Goal: Transaction & Acquisition: Purchase product/service

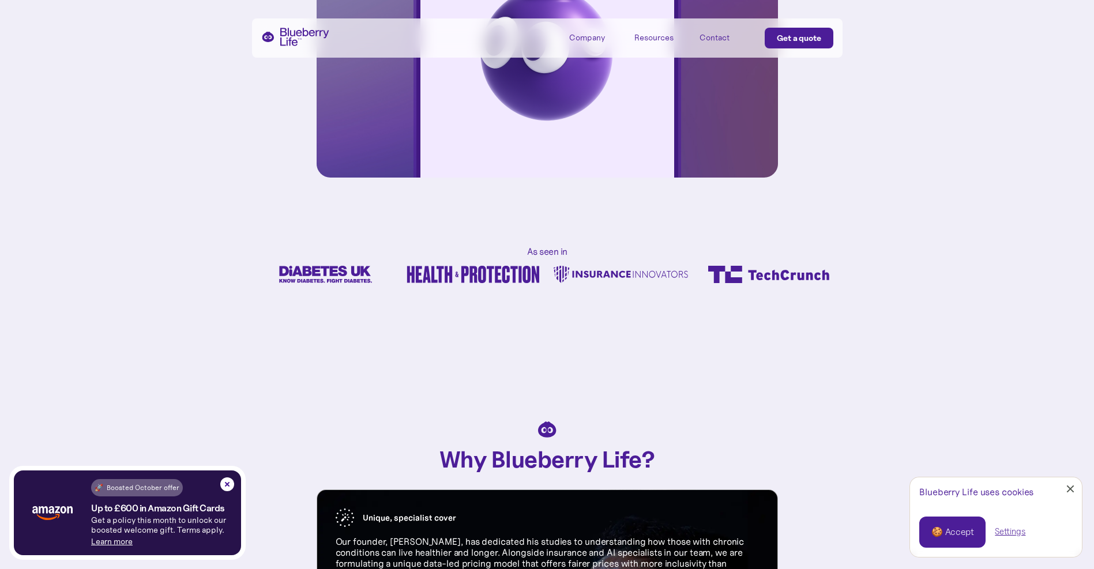
scroll to position [461, 0]
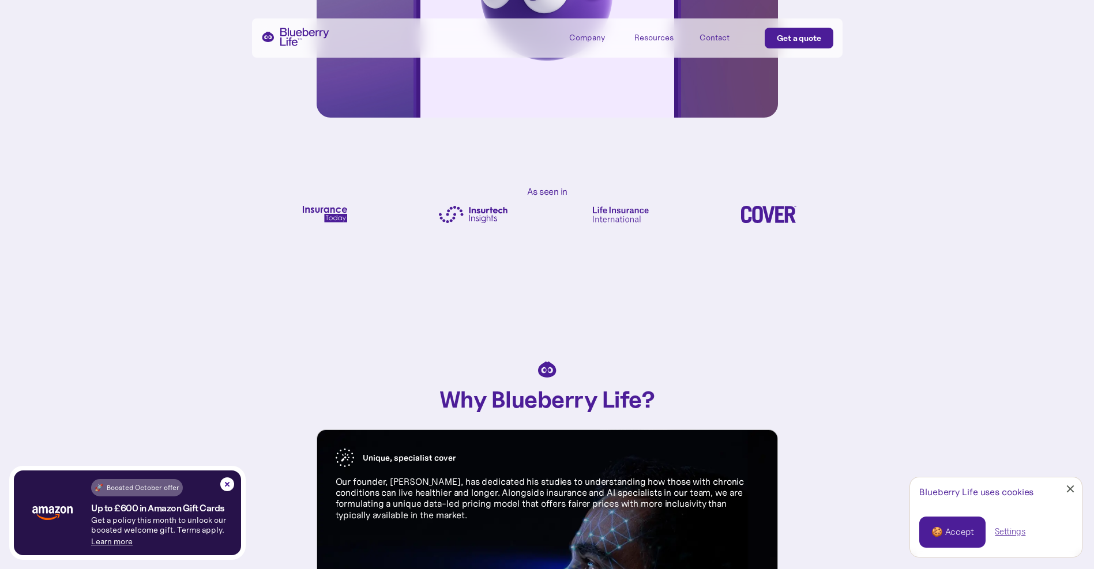
drag, startPoint x: 1074, startPoint y: 489, endPoint x: 993, endPoint y: 478, distance: 82.1
click at [1074, 488] on link "Close Cookie Popup" at bounding box center [1070, 489] width 23 height 23
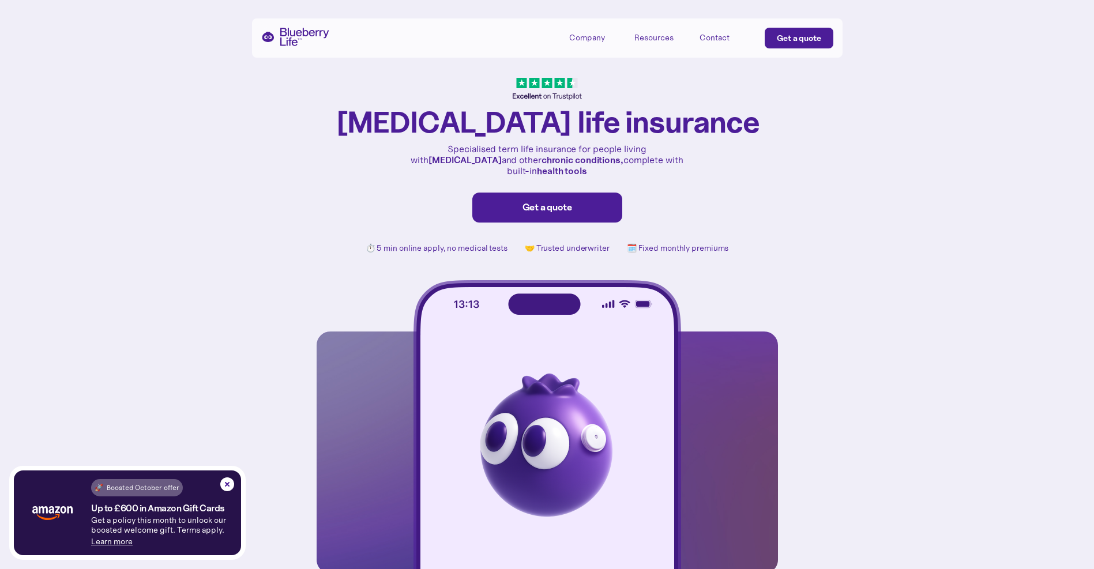
scroll to position [0, 0]
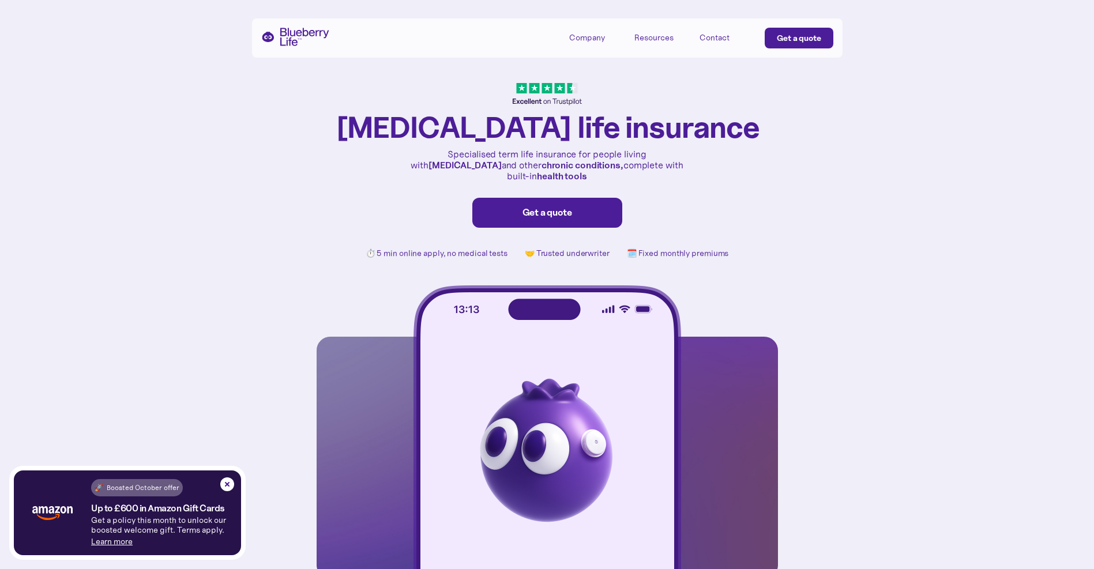
click at [583, 207] on div "Get a quote" at bounding box center [548, 213] width 126 height 12
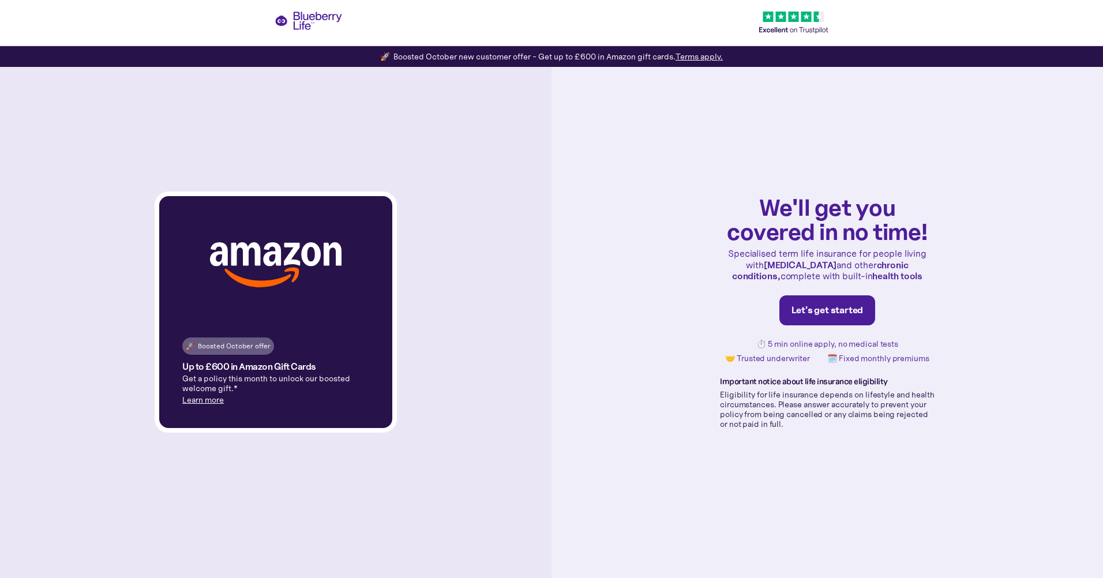
click at [840, 312] on div "Let's get started" at bounding box center [827, 311] width 72 height 12
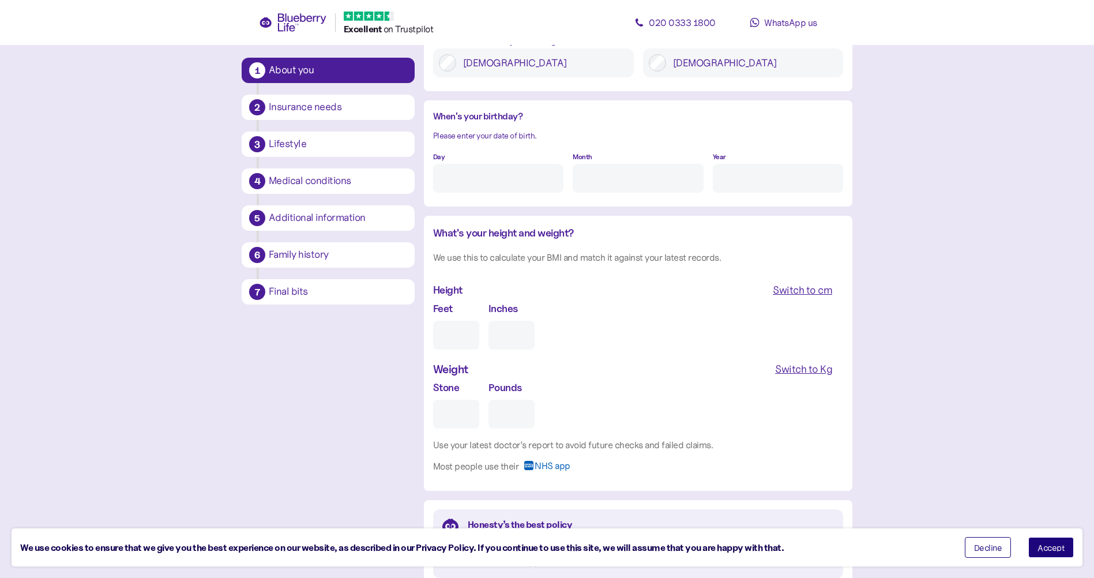
scroll to position [679, 0]
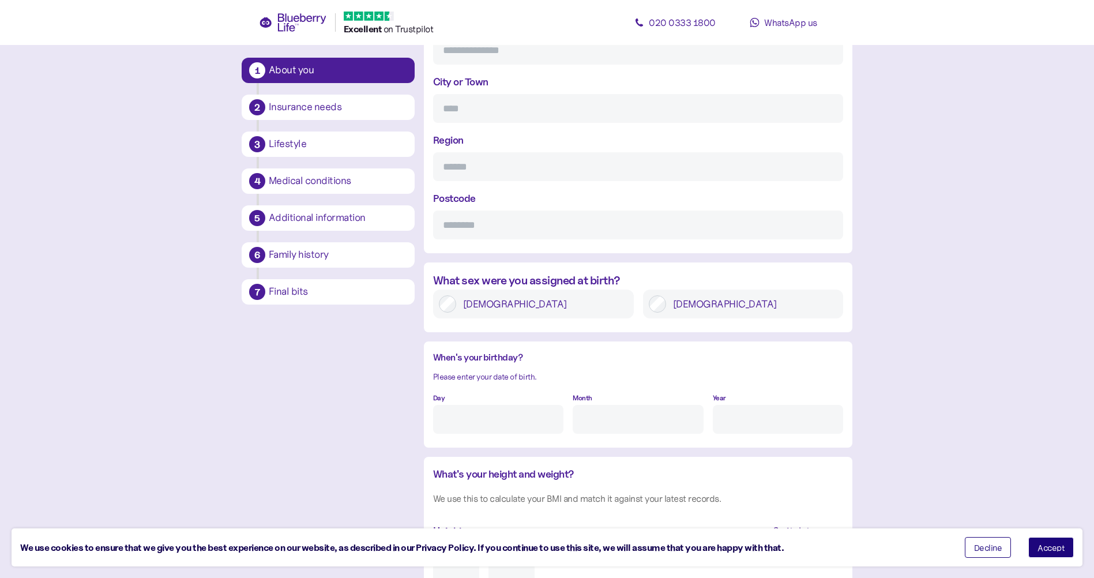
click at [306, 21] on icon at bounding box center [301, 22] width 48 height 18
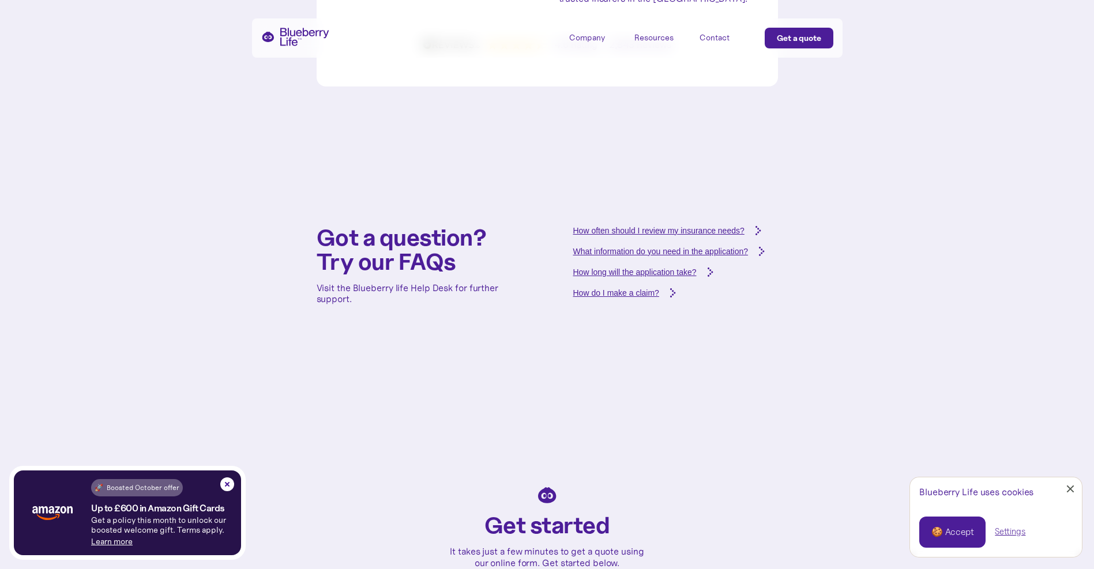
scroll to position [4095, 0]
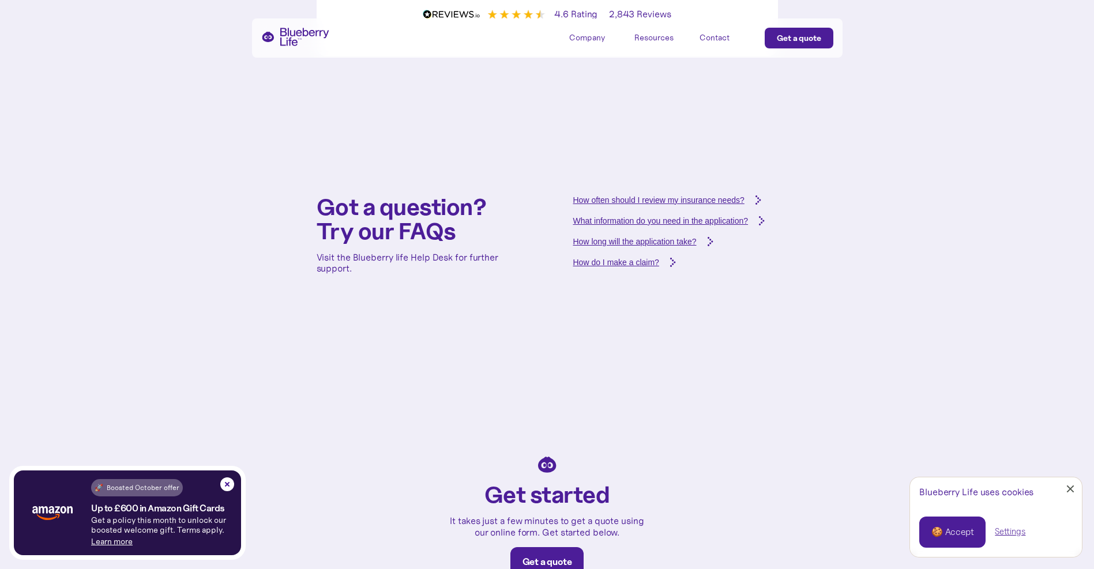
click at [696, 194] on div "How often should I review my insurance needs?" at bounding box center [658, 200] width 171 height 12
